Goal: Check status: Check status

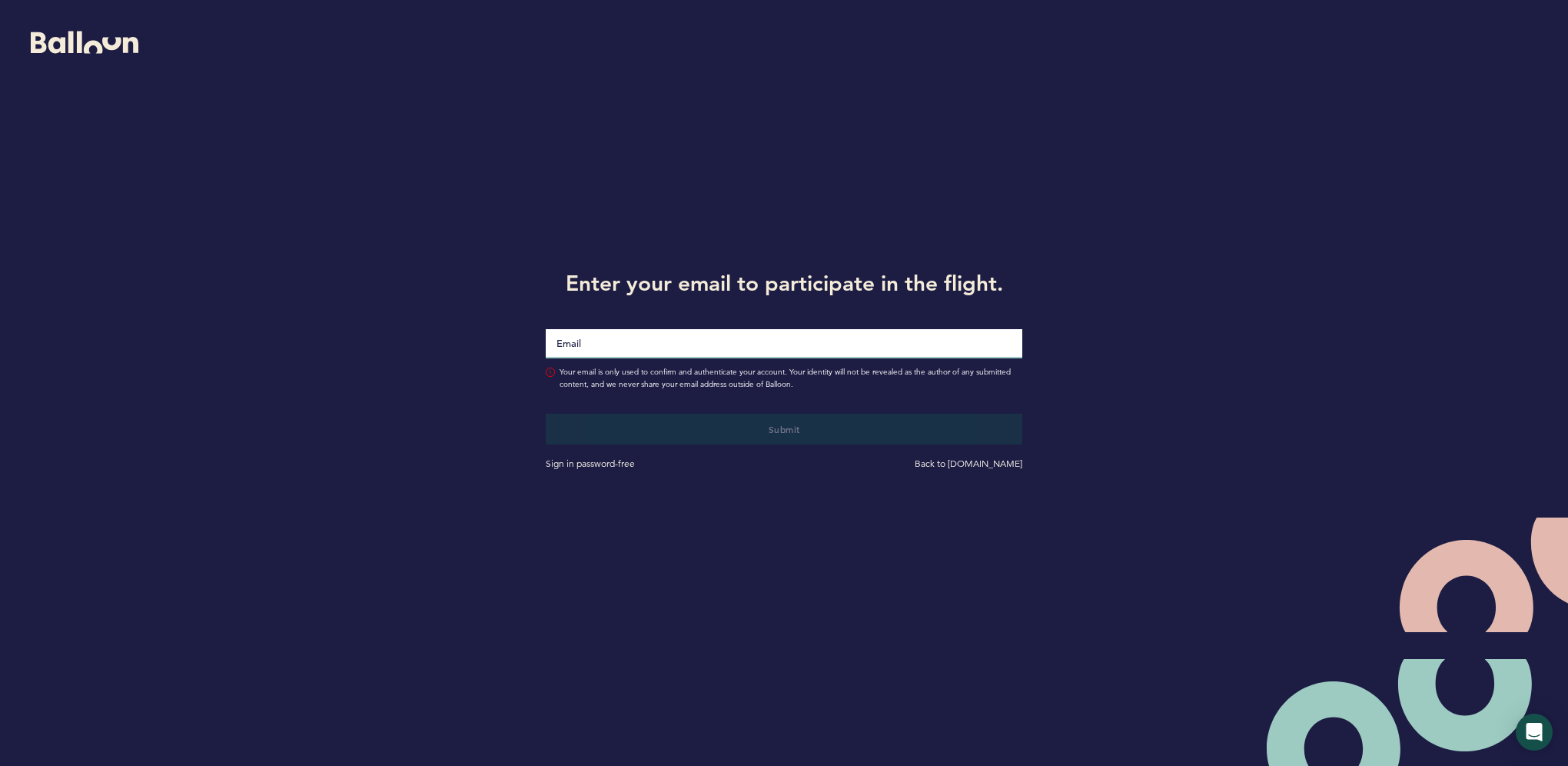
click at [787, 352] on input "Email" at bounding box center [784, 343] width 476 height 29
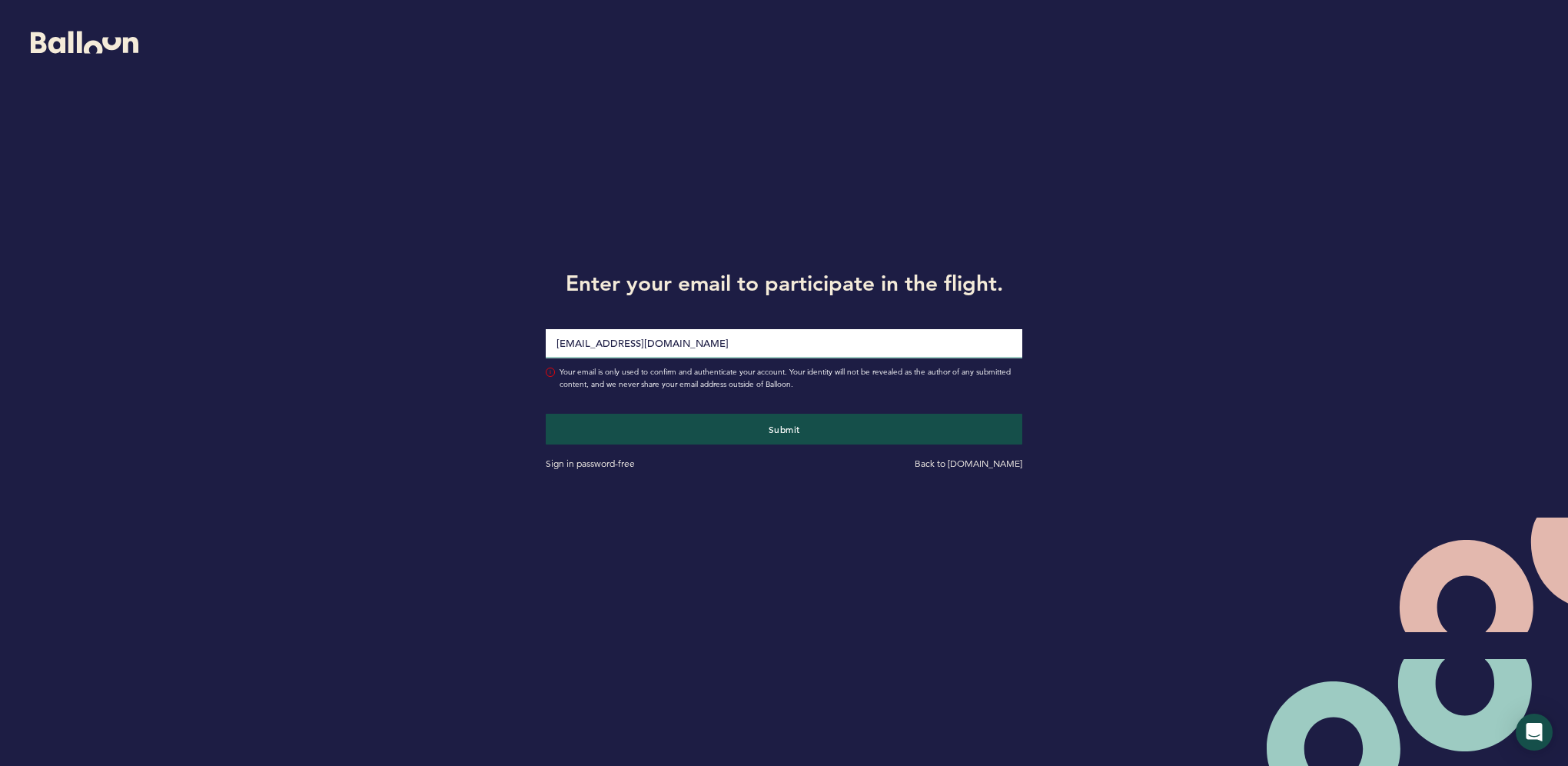
type input "[EMAIL_ADDRESS][DOMAIN_NAME]"
click at [546, 414] on button "Submit" at bounding box center [784, 429] width 476 height 31
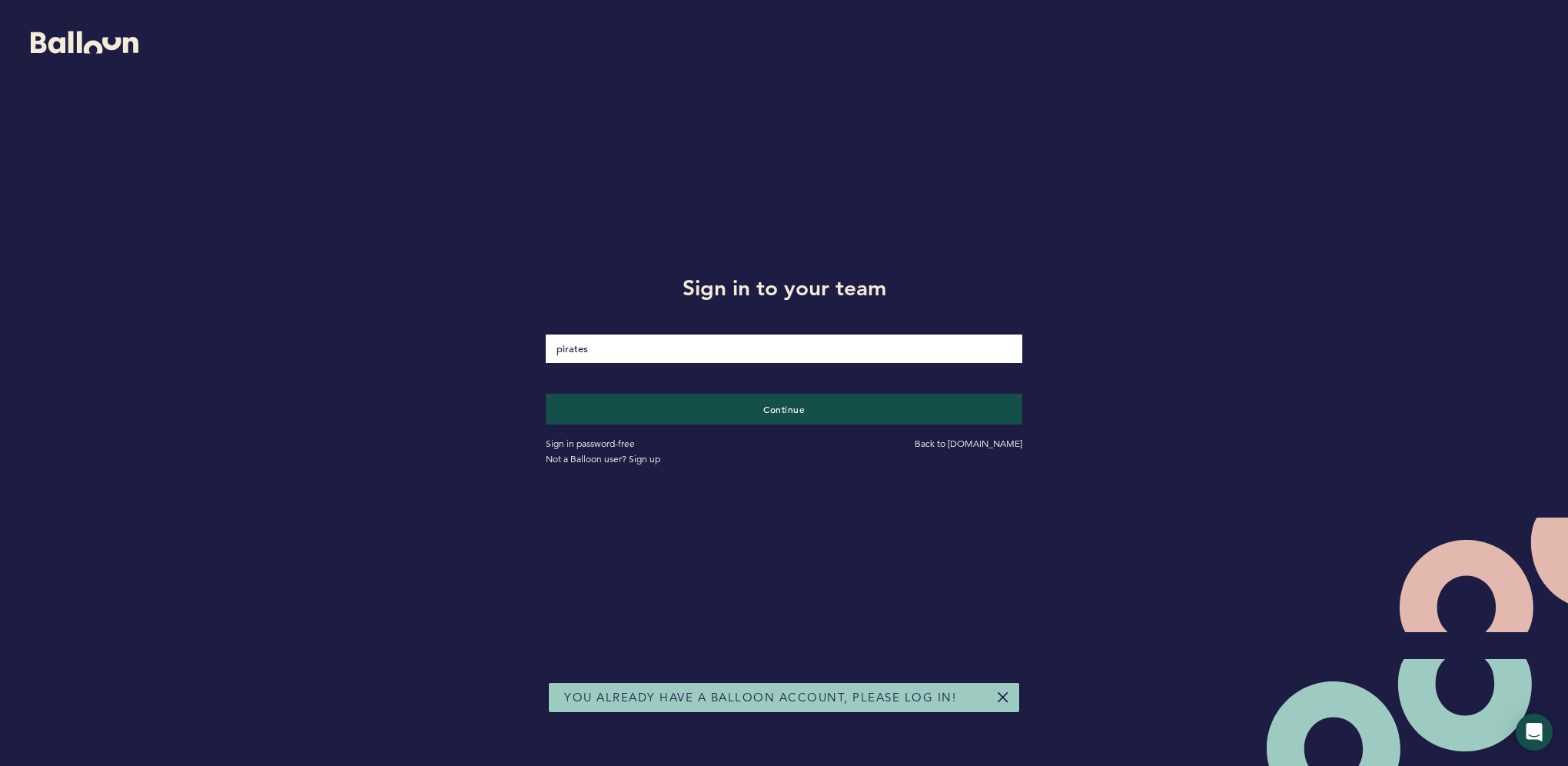
click at [764, 425] on div "Sign in password-free Back to [DOMAIN_NAME] Not a Balloon user? Sign up" at bounding box center [784, 445] width 500 height 42
click at [763, 420] on button "Continue" at bounding box center [785, 409] width 491 height 32
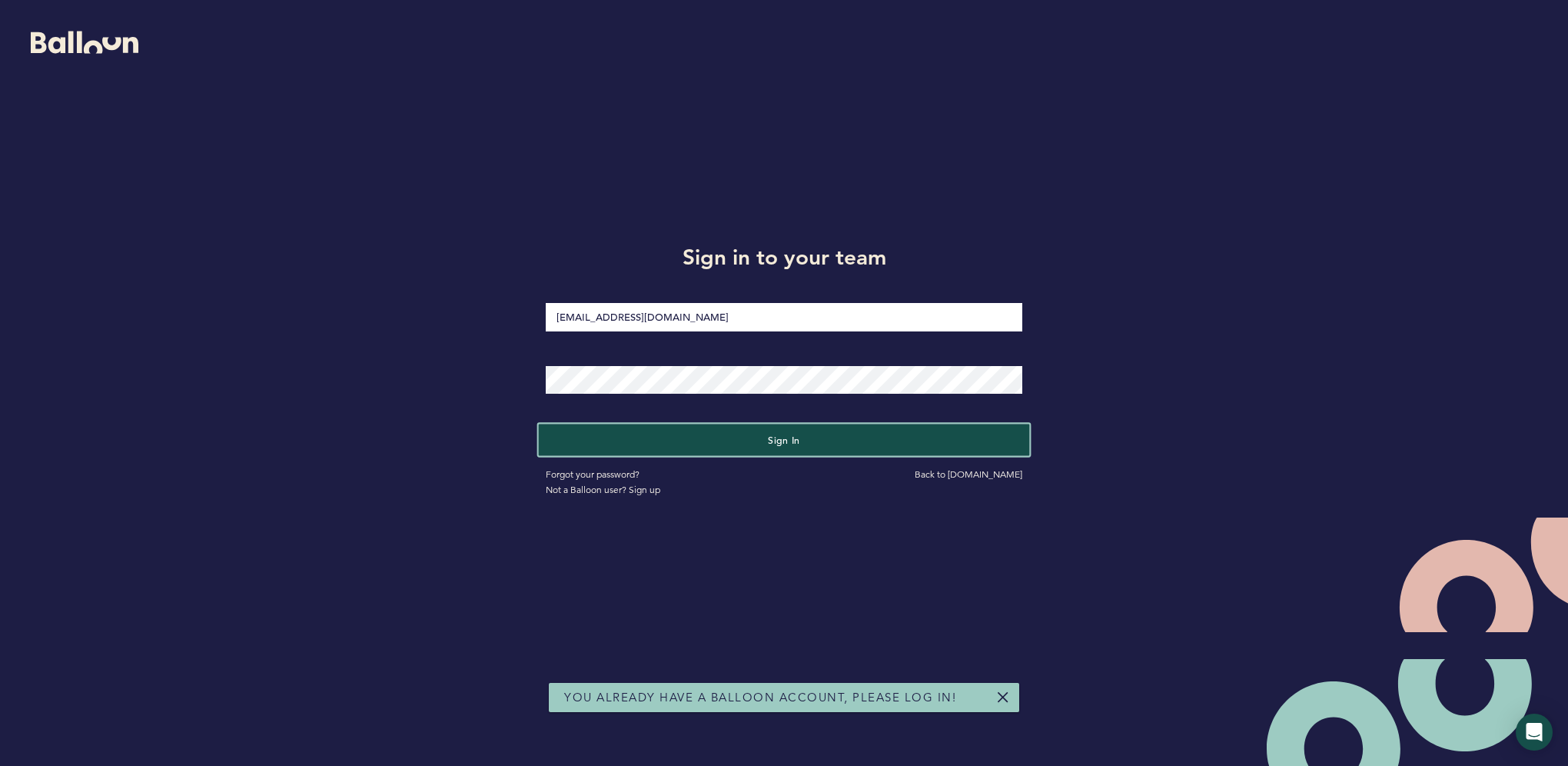
click at [748, 440] on button "Sign in" at bounding box center [785, 439] width 491 height 32
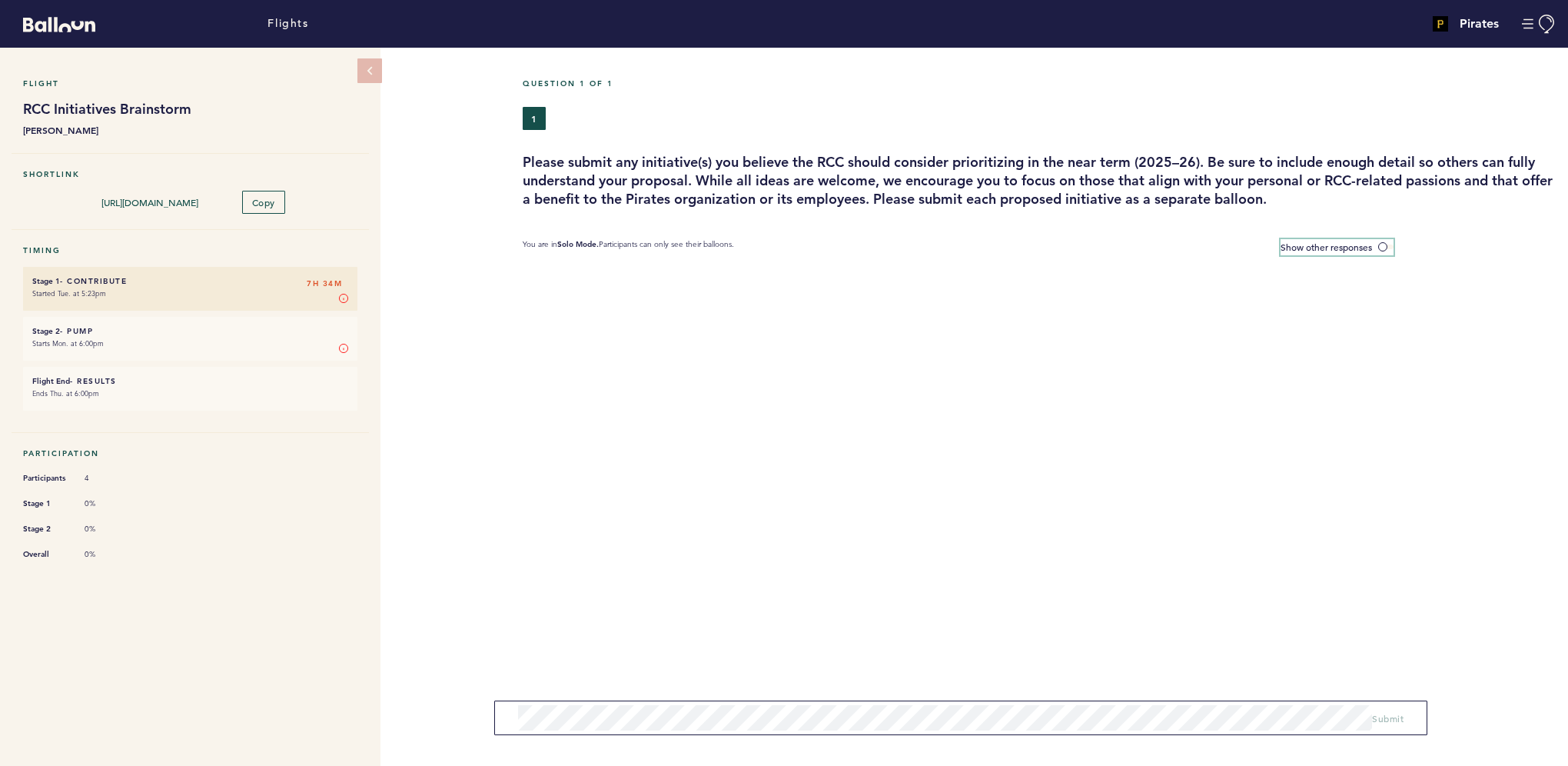
click at [1390, 248] on label "Show other responses" at bounding box center [1337, 247] width 113 height 16
click at [0, 0] on input "Show other responses" at bounding box center [0, 0] width 0 height 0
